Goal: Information Seeking & Learning: Understand process/instructions

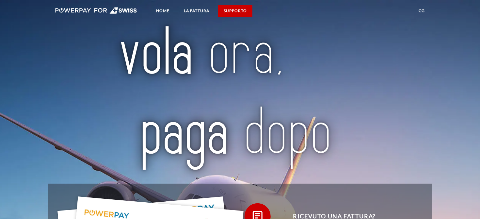
click at [239, 7] on link "SUPPORTO" at bounding box center [235, 11] width 34 height 12
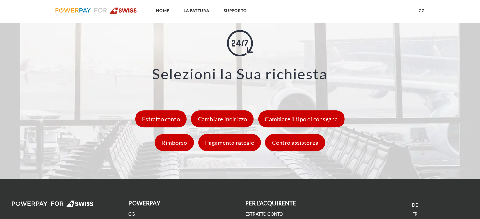
scroll to position [911, 0]
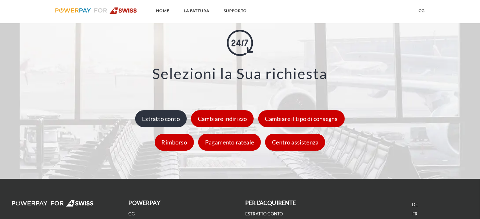
click at [162, 115] on div "Estratto conto" at bounding box center [161, 118] width 52 height 17
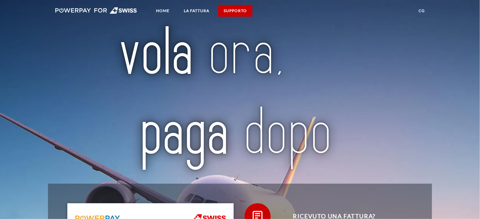
click at [240, 11] on link "SUPPORTO" at bounding box center [235, 11] width 34 height 12
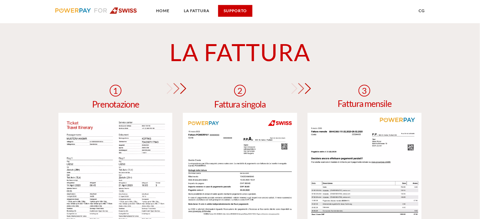
click at [240, 11] on link "SUPPORTO" at bounding box center [235, 11] width 34 height 12
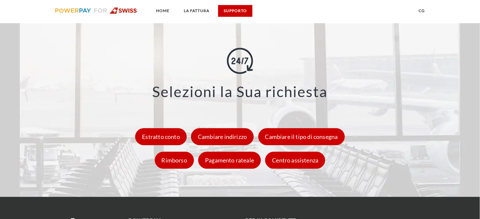
scroll to position [911, 0]
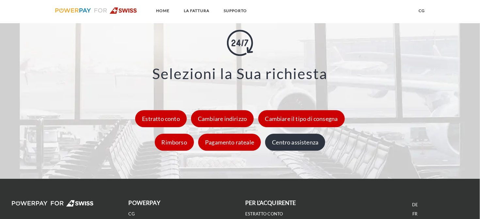
click at [297, 140] on div "Centro assistenza" at bounding box center [295, 141] width 60 height 17
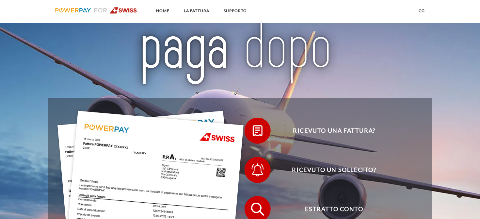
scroll to position [51, 0]
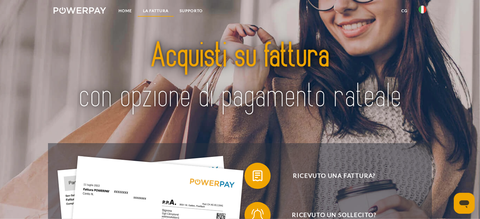
click at [155, 8] on link "LA FATTURA" at bounding box center [155, 11] width 37 height 12
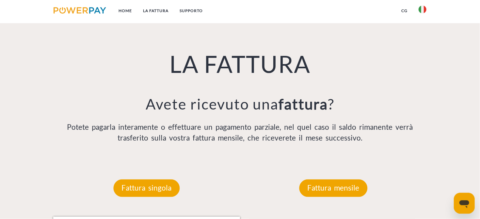
scroll to position [448, 0]
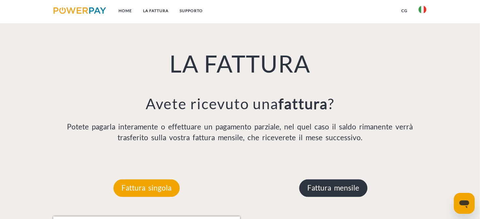
click at [345, 187] on p "Fattura mensile" at bounding box center [333, 188] width 68 height 18
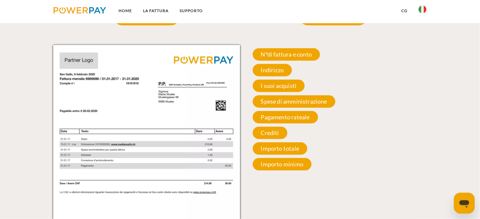
scroll to position [620, 0]
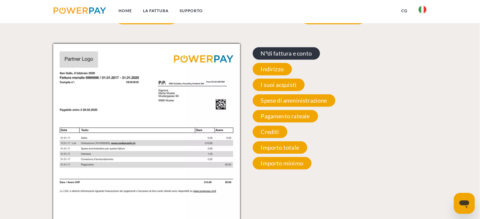
click at [298, 53] on span "N°di fattura e conto" at bounding box center [286, 53] width 68 height 12
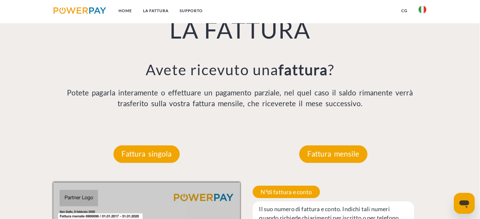
scroll to position [448, 0]
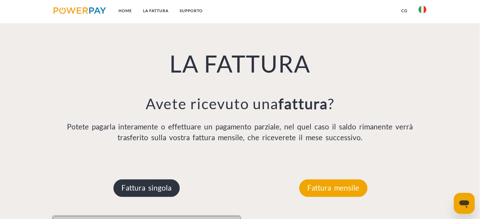
click at [145, 186] on p "Fattura singola" at bounding box center [147, 188] width 66 height 18
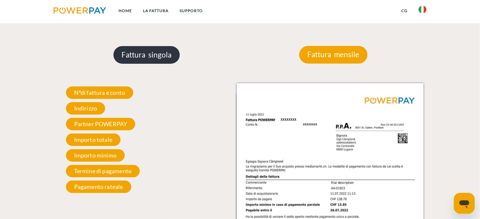
scroll to position [585, 0]
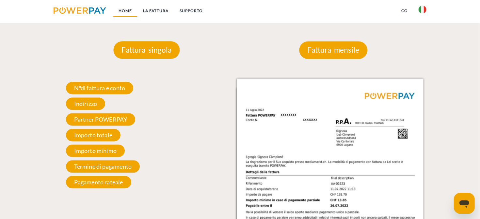
click at [121, 10] on link "Home" at bounding box center [125, 11] width 24 height 12
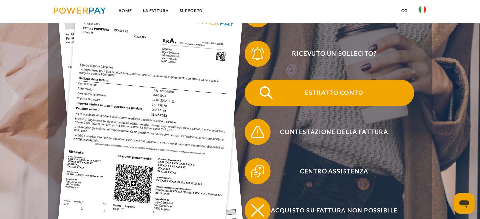
scroll to position [172, 0]
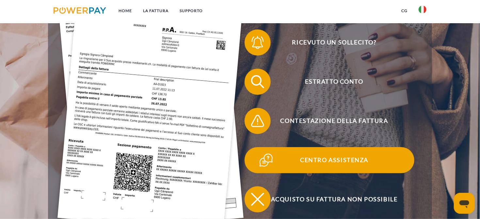
click at [341, 159] on span "Centro assistenza" at bounding box center [334, 160] width 160 height 26
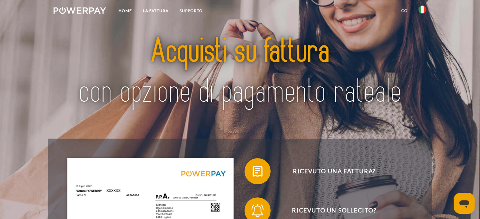
scroll to position [0, 0]
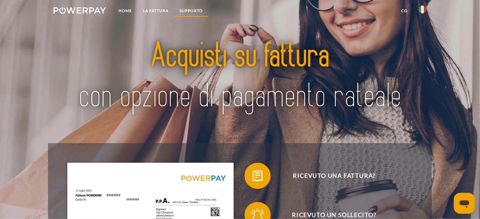
click at [190, 9] on link "Supporto" at bounding box center [191, 11] width 34 height 12
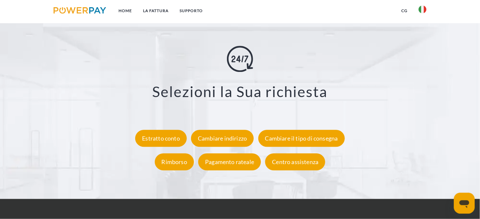
scroll to position [1176, 0]
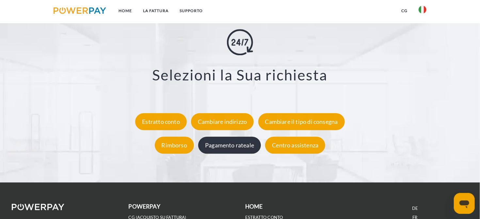
click at [224, 147] on div "Pagamento rateale" at bounding box center [229, 145] width 63 height 17
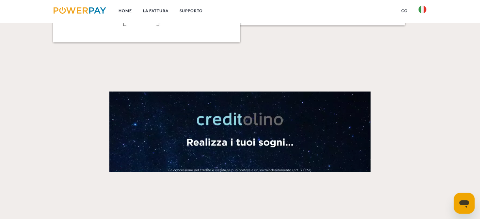
scroll to position [866, 0]
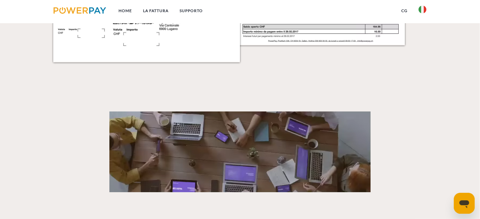
click at [406, 11] on link "CG" at bounding box center [403, 11] width 17 height 12
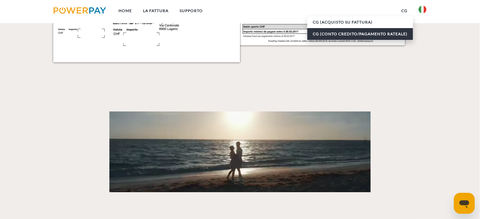
click at [375, 32] on link "CG (Conto Credito/Pagamento rateale)" at bounding box center [360, 34] width 106 height 12
